Goal: Check status: Check status

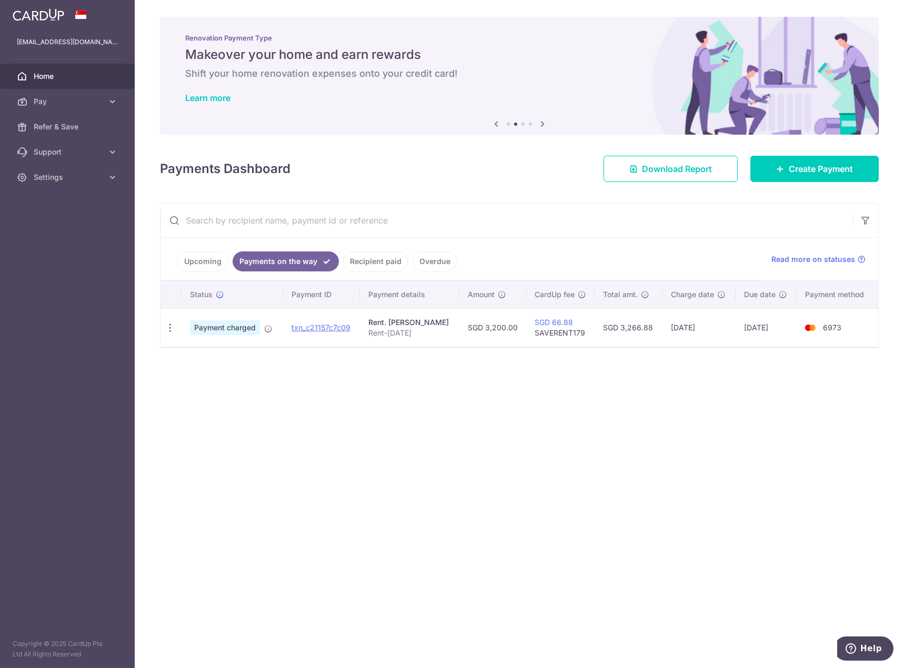
click at [376, 262] on link "Recipient paid" at bounding box center [375, 261] width 65 height 20
click at [283, 263] on link "Payments on the way" at bounding box center [278, 261] width 92 height 20
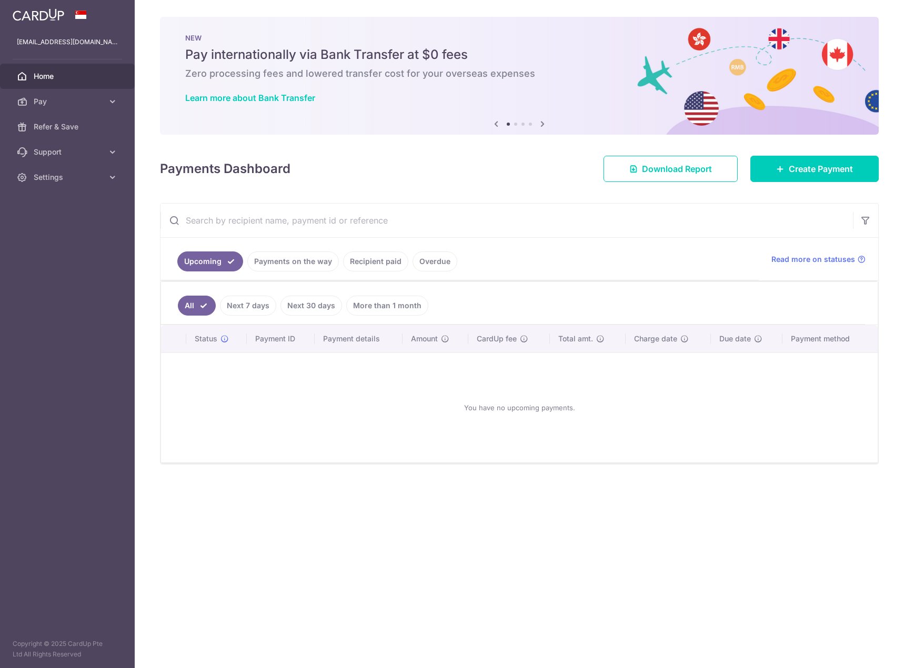
click at [306, 262] on link "Payments on the way" at bounding box center [293, 261] width 92 height 20
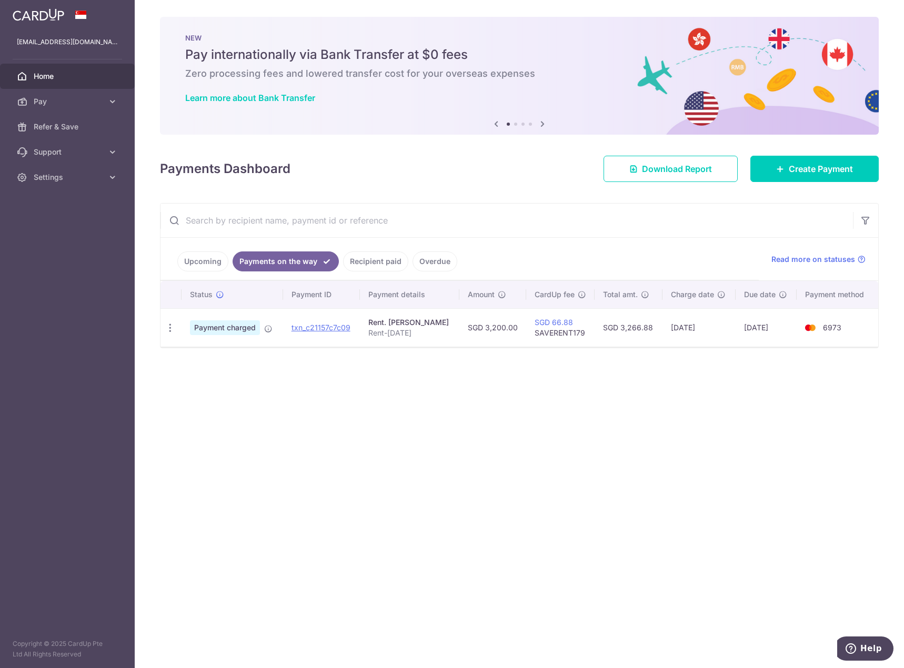
click at [364, 258] on link "Recipient paid" at bounding box center [375, 261] width 65 height 20
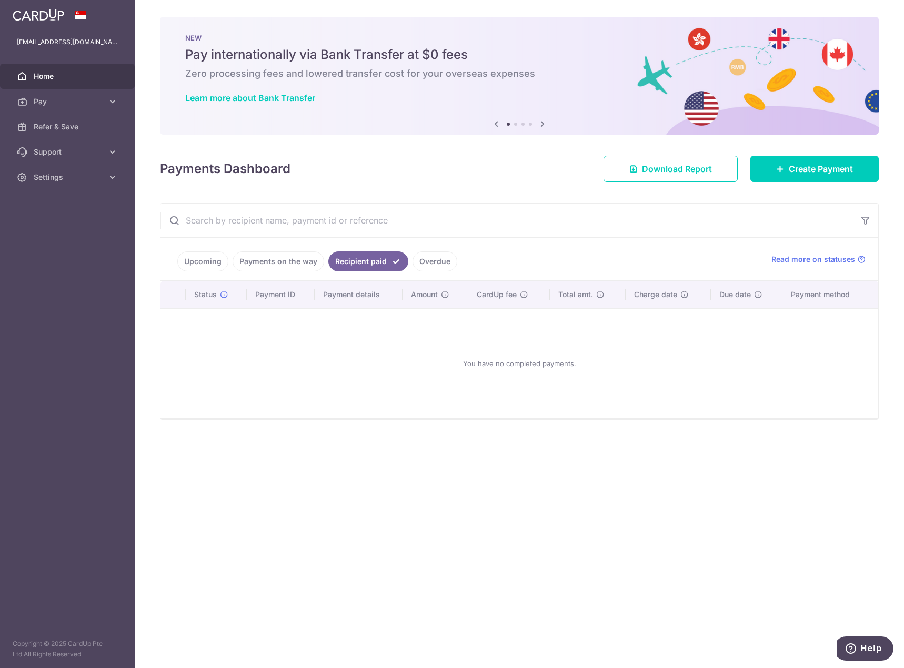
click at [296, 259] on link "Payments on the way" at bounding box center [278, 261] width 92 height 20
